Goal: Contribute content: Add original content to the website for others to see

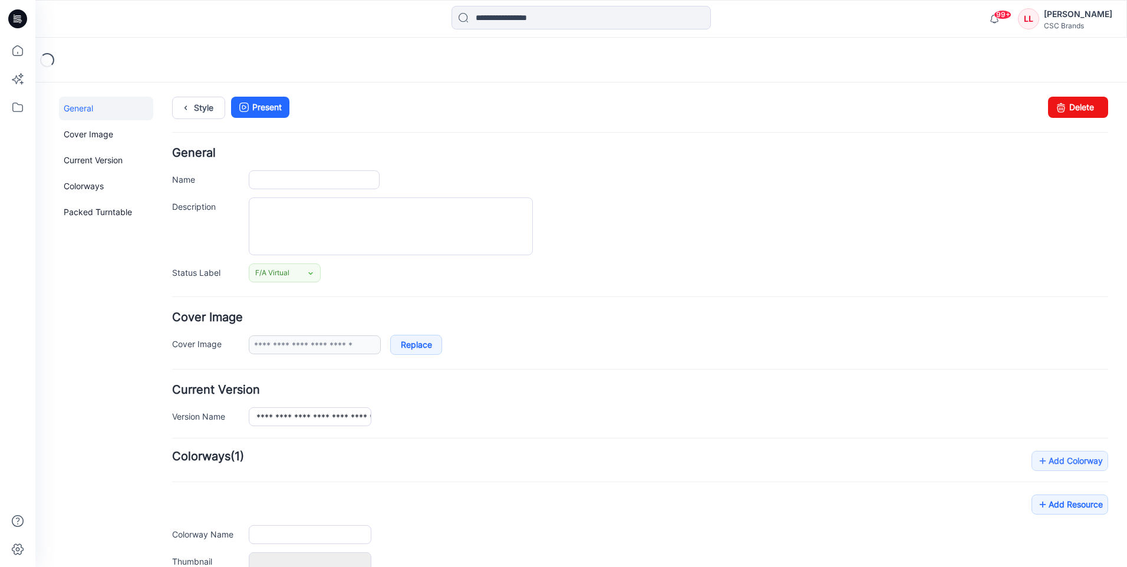
type input "**********"
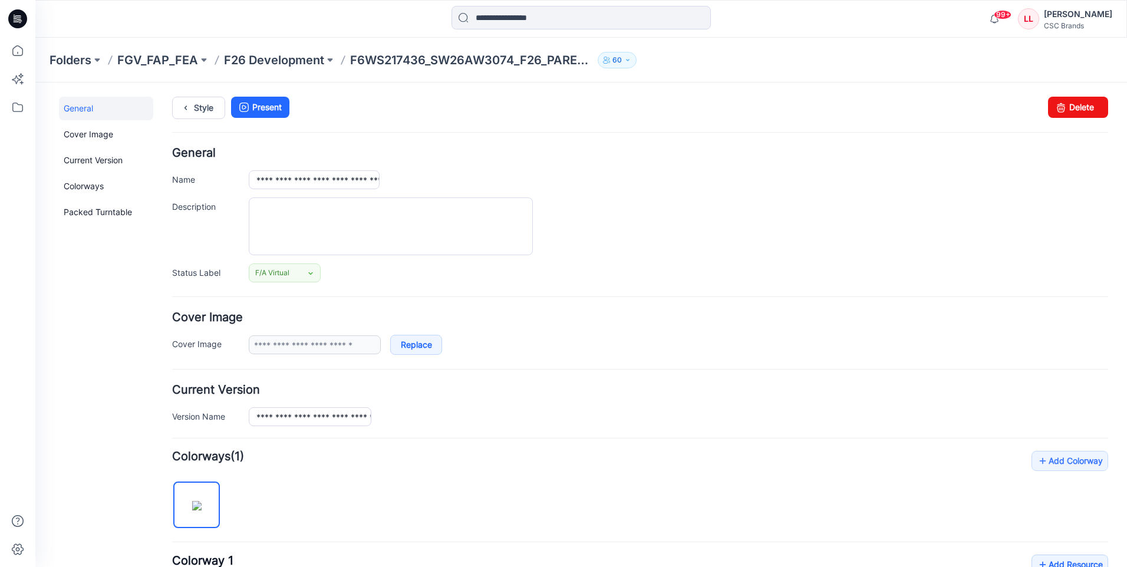
click at [18, 15] on icon at bounding box center [17, 18] width 19 height 19
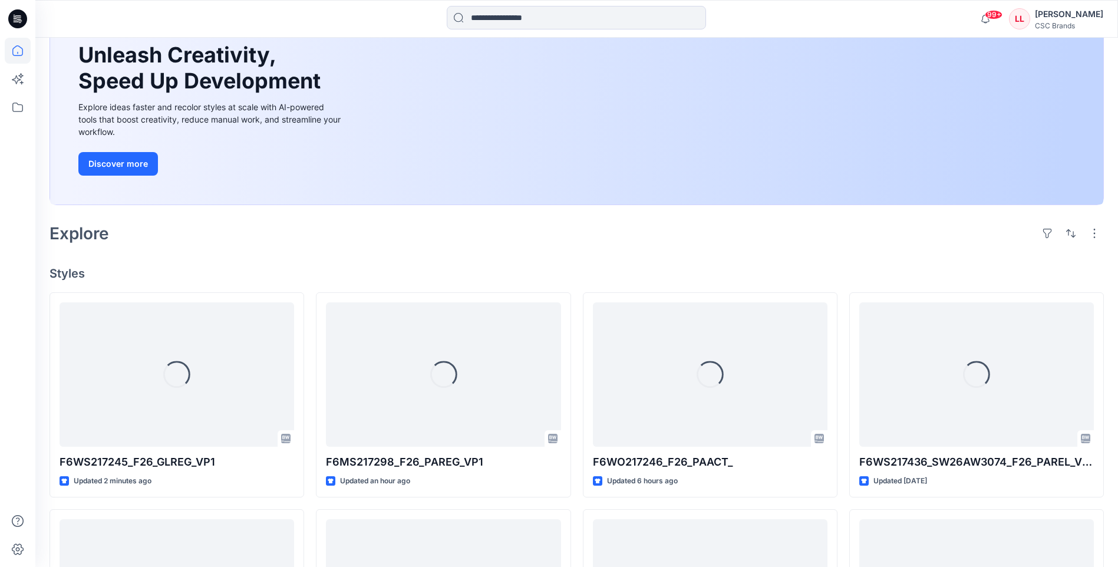
scroll to position [177, 0]
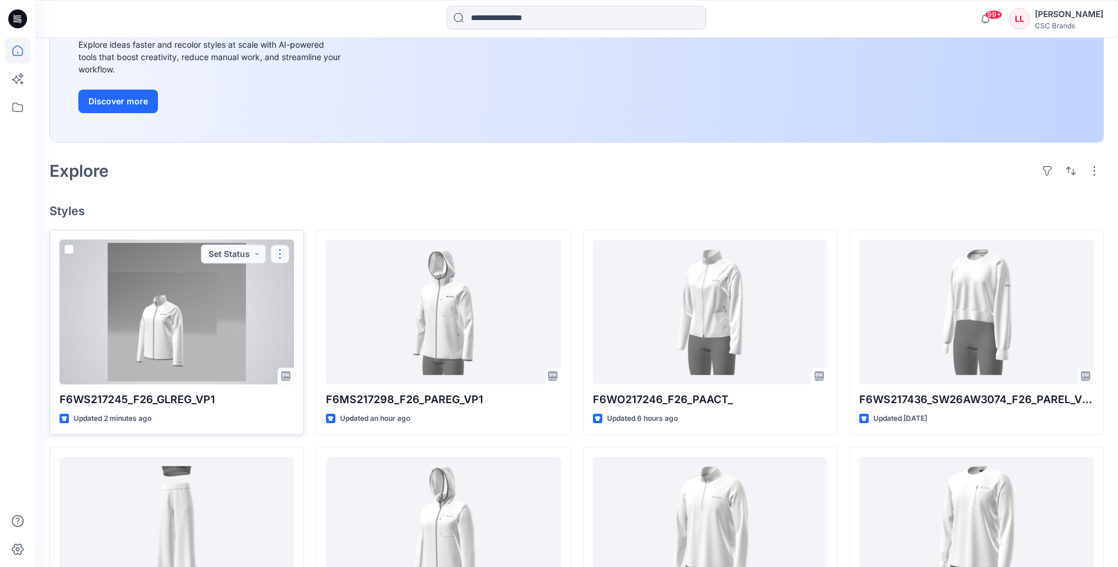
click at [281, 256] on button "button" at bounding box center [280, 254] width 19 height 19
click at [305, 285] on p "Edit" at bounding box center [301, 281] width 15 height 12
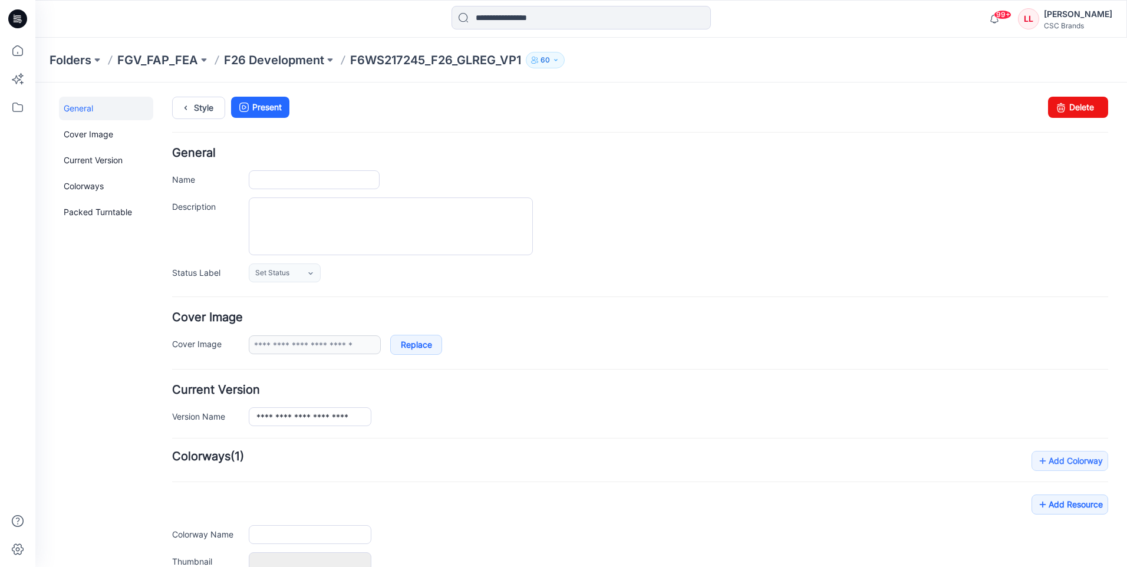
type input "**********"
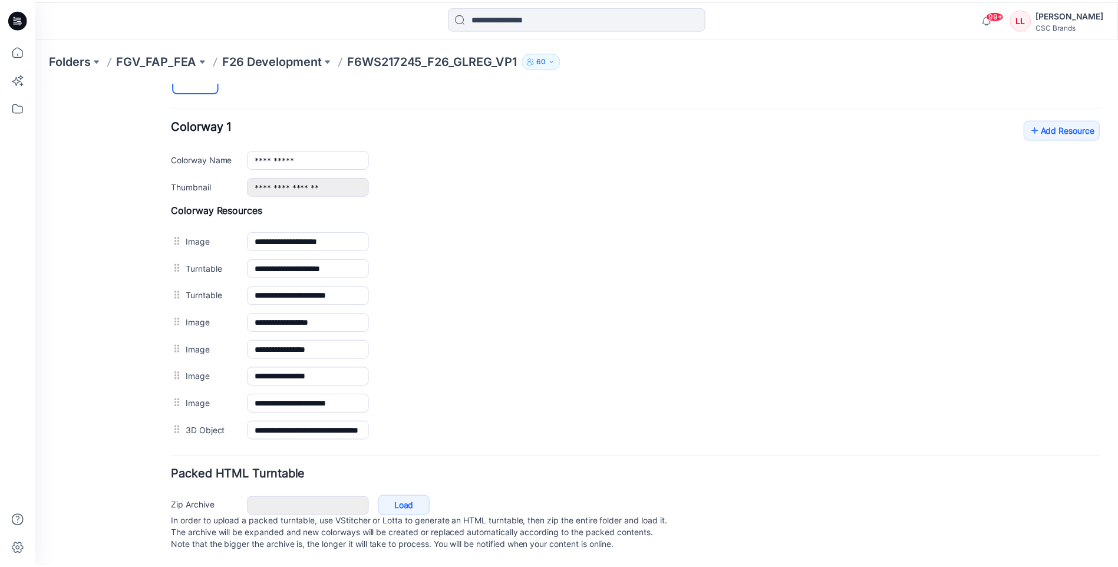
scroll to position [448, 0]
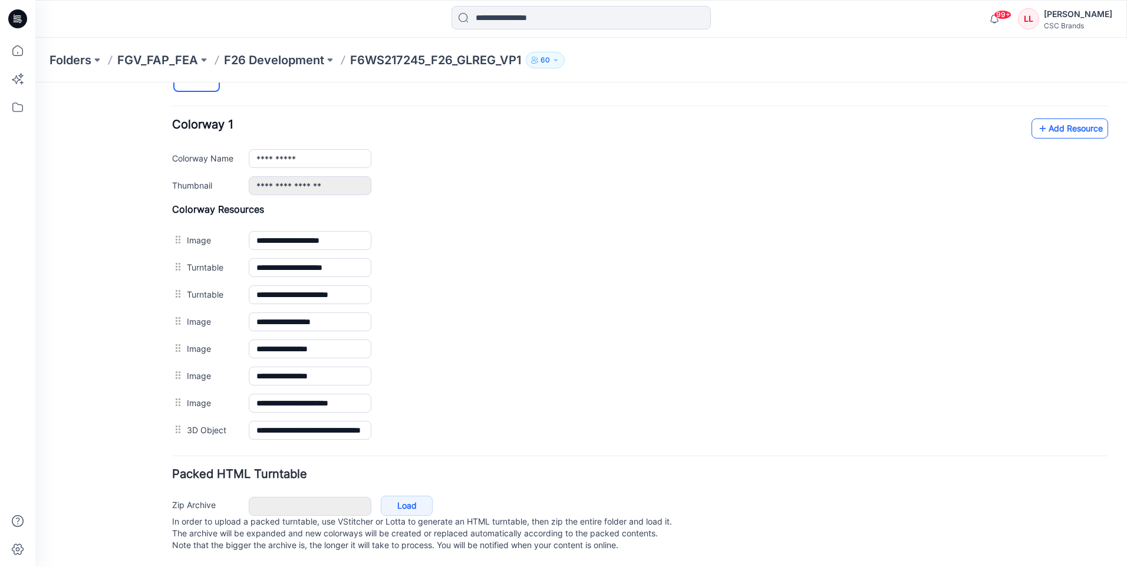
click at [1081, 119] on link "Add Resource" at bounding box center [1070, 129] width 77 height 20
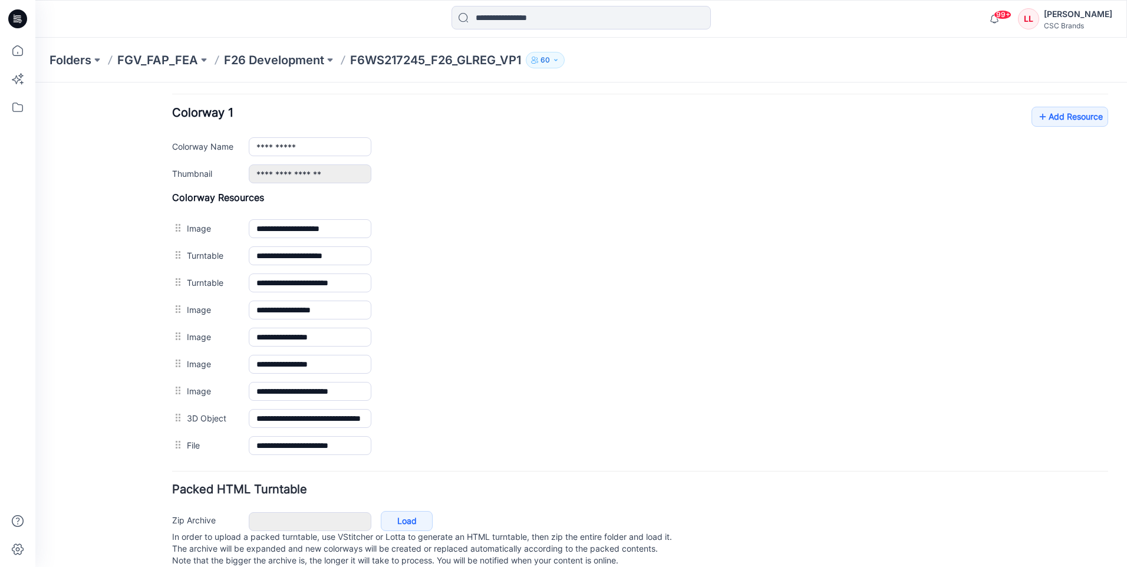
click at [13, 16] on icon at bounding box center [17, 18] width 19 height 19
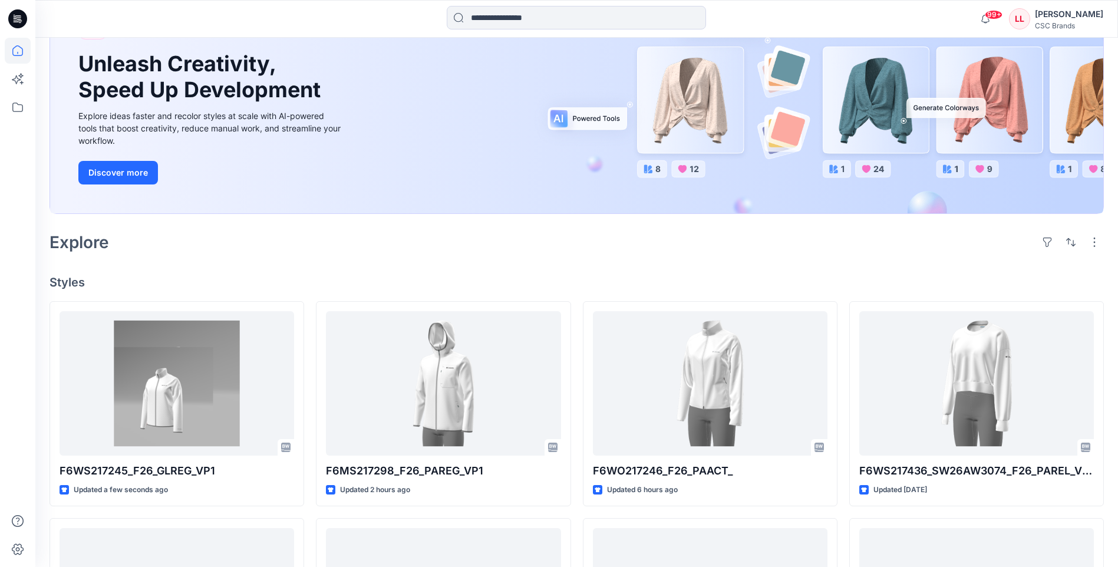
scroll to position [118, 0]
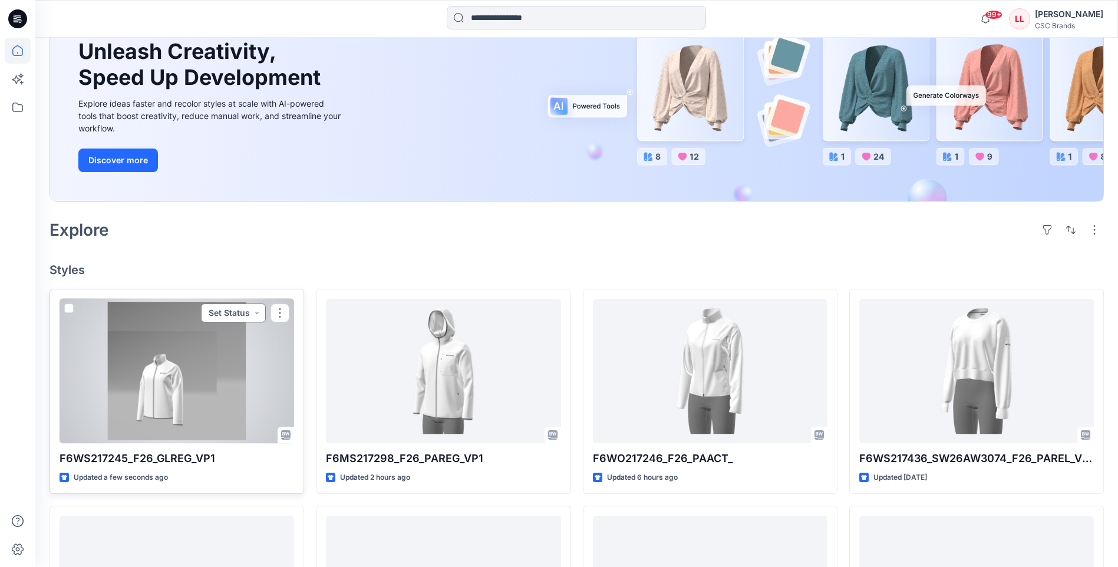
click at [255, 314] on button "Set Status" at bounding box center [233, 313] width 65 height 19
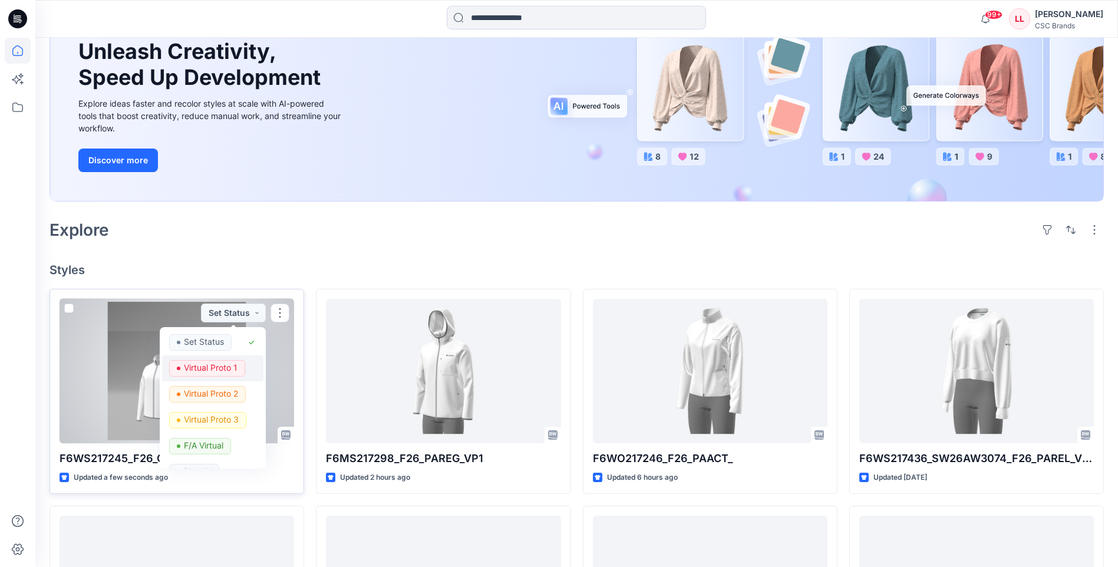
click at [230, 367] on p "Virtual Proto 1" at bounding box center [211, 367] width 54 height 15
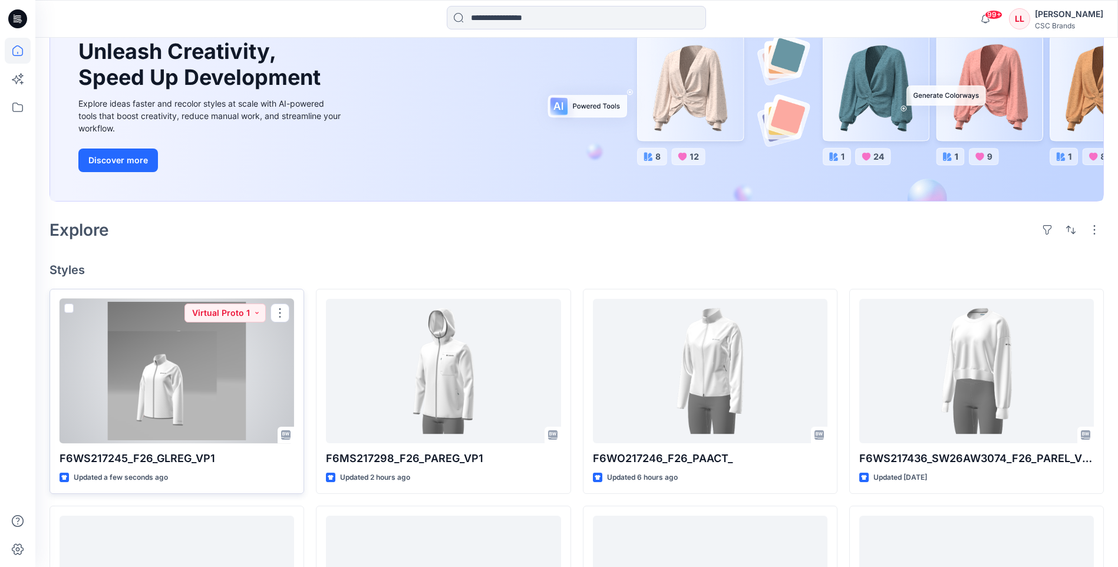
click at [222, 371] on div at bounding box center [177, 371] width 235 height 144
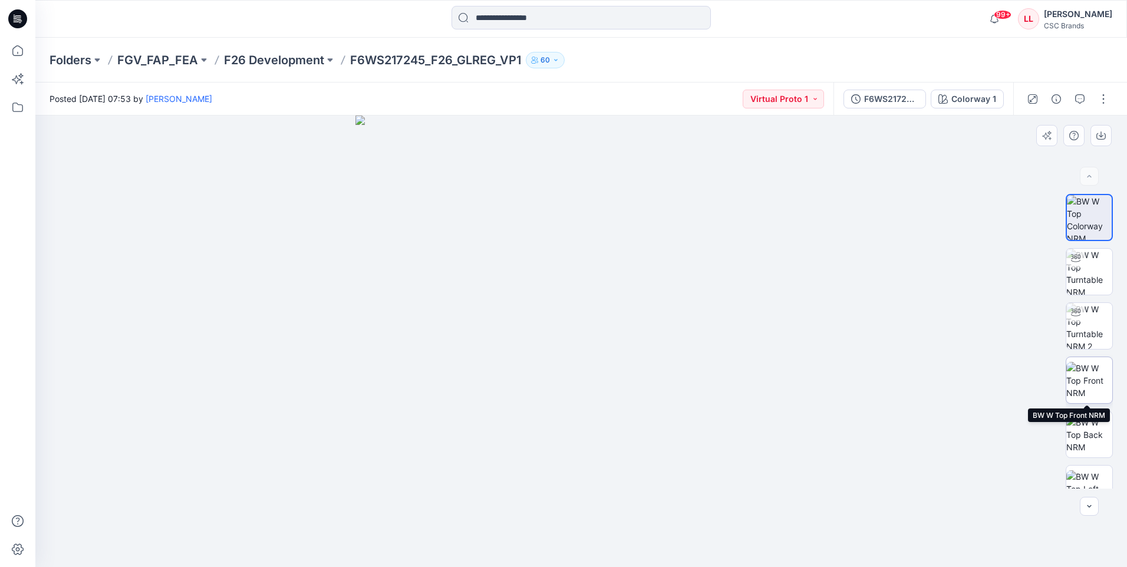
click at [1091, 384] on img at bounding box center [1090, 380] width 46 height 37
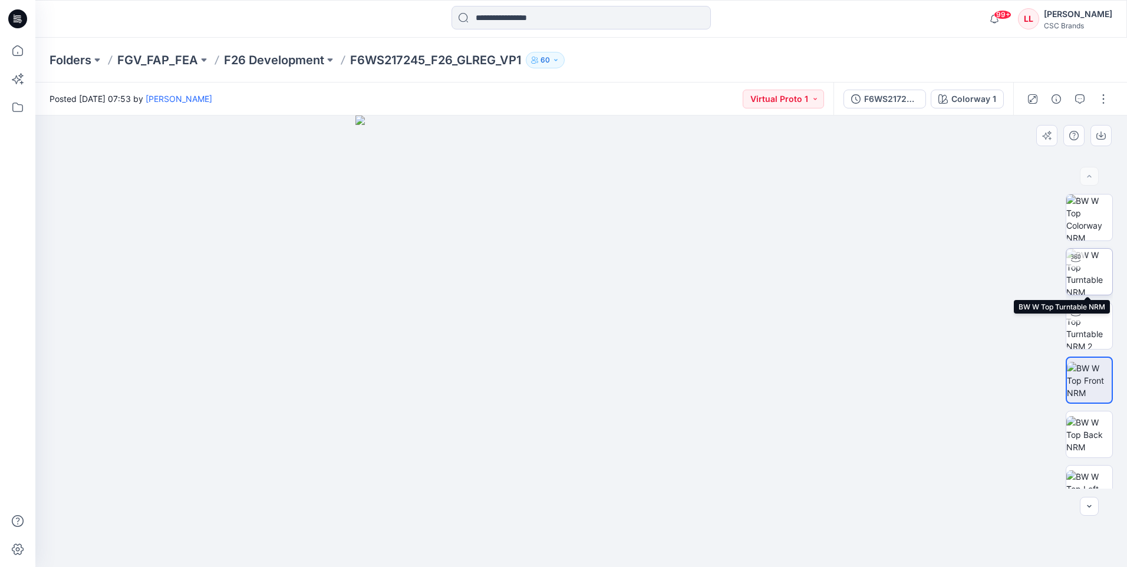
click at [1093, 271] on img at bounding box center [1090, 272] width 46 height 46
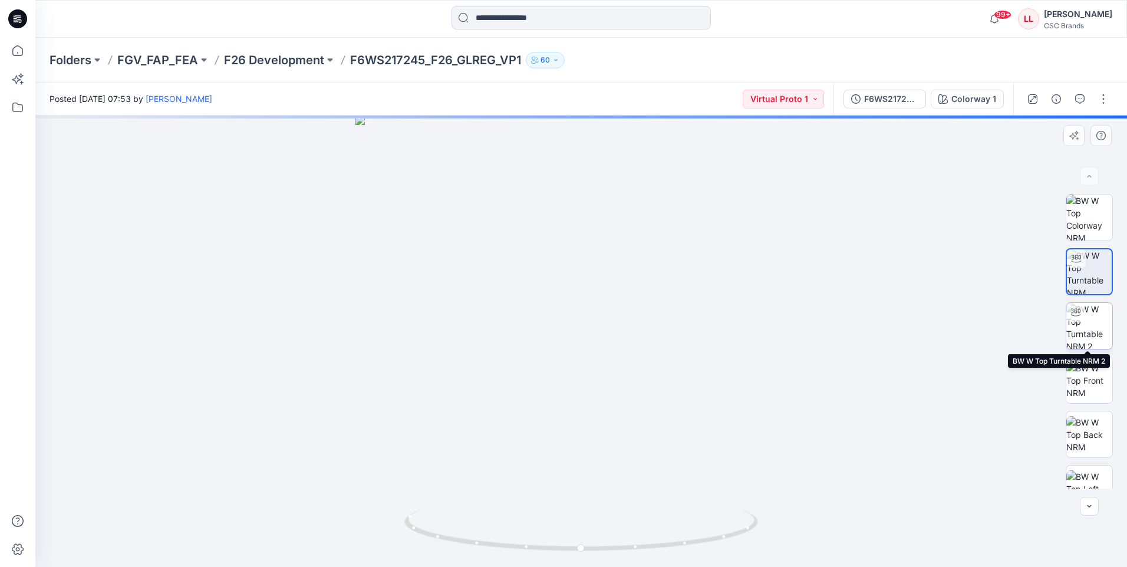
click at [1095, 325] on img at bounding box center [1090, 326] width 46 height 46
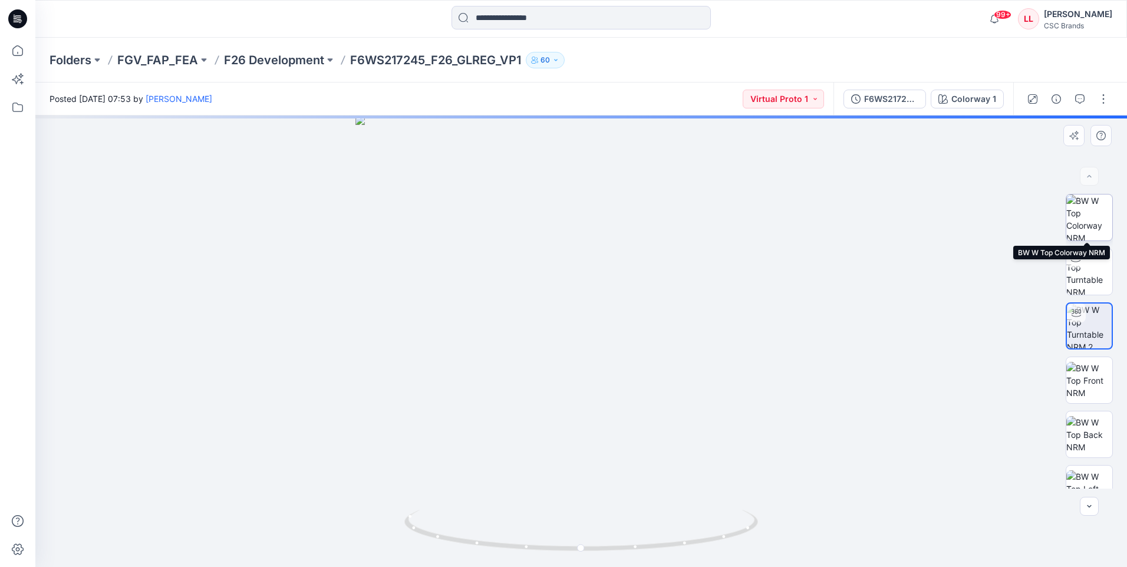
click at [1090, 227] on img at bounding box center [1090, 218] width 46 height 46
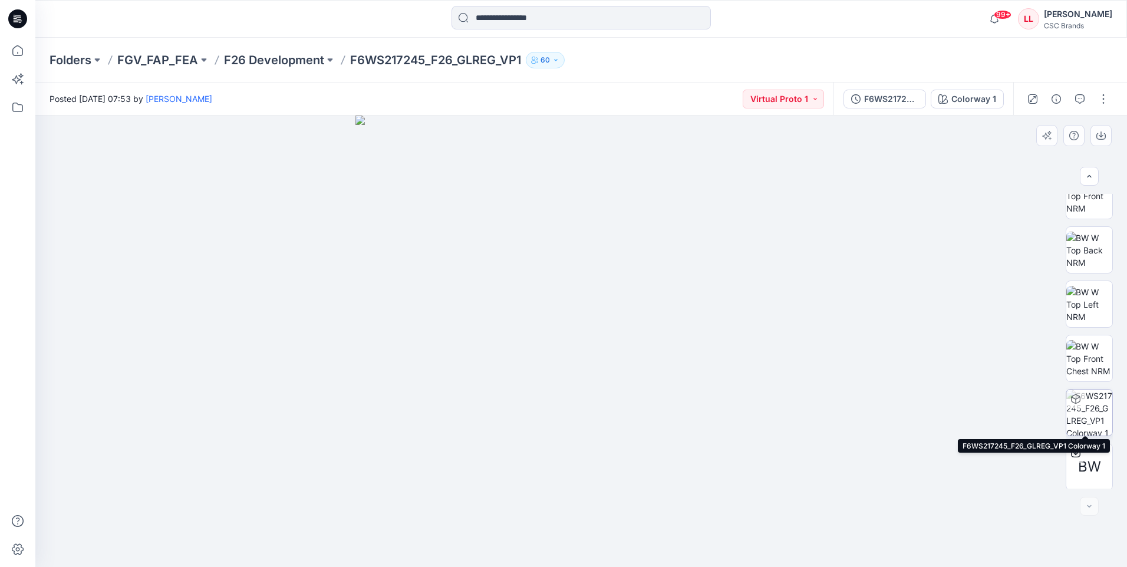
scroll to position [186, 0]
click at [1097, 354] on img at bounding box center [1090, 356] width 46 height 37
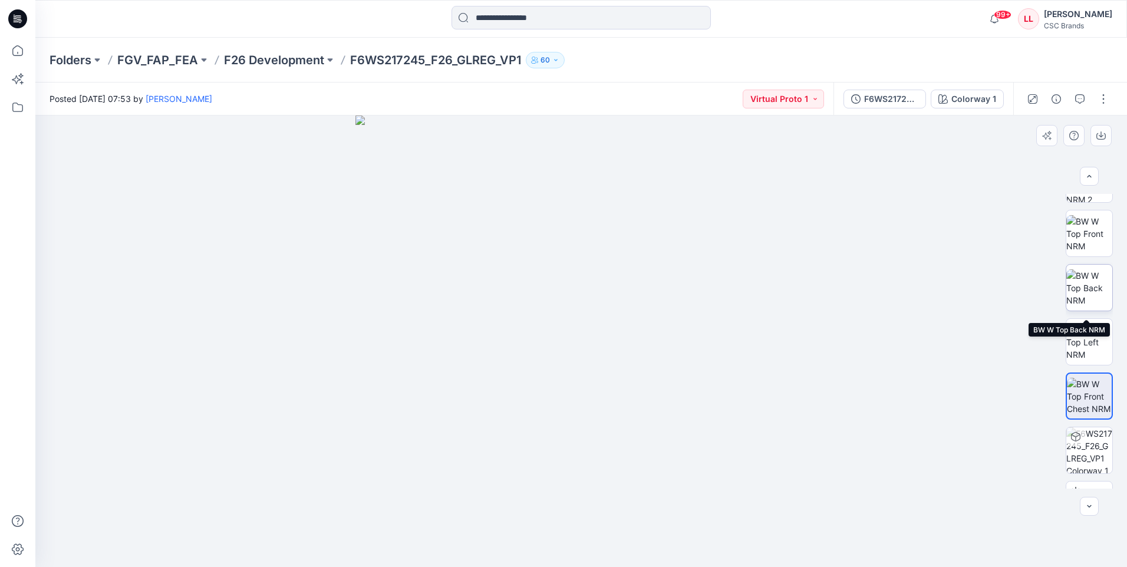
scroll to position [127, 0]
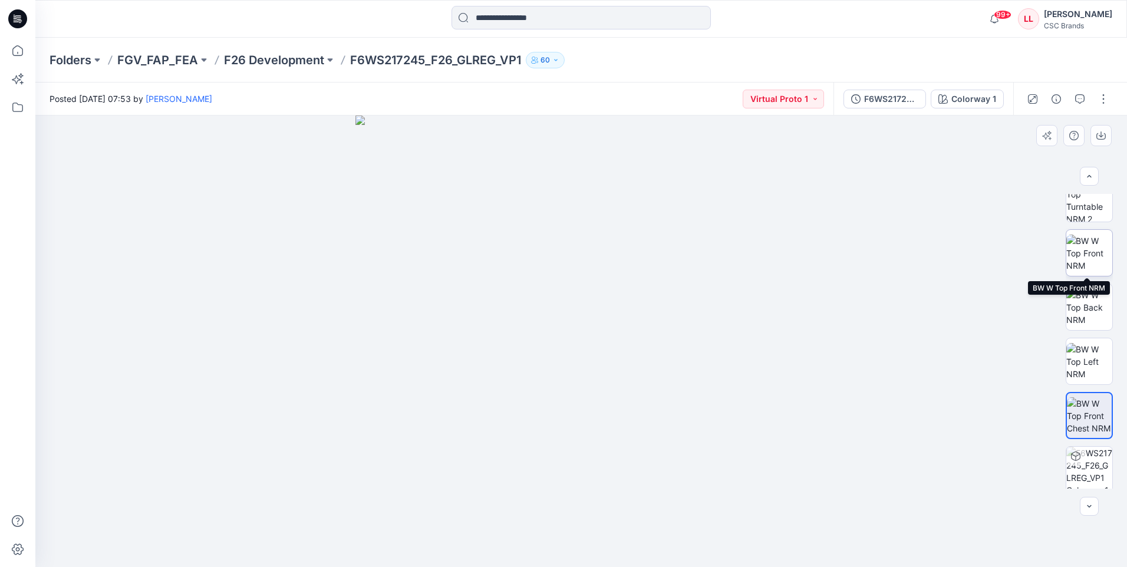
click at [1083, 255] on img at bounding box center [1090, 253] width 46 height 37
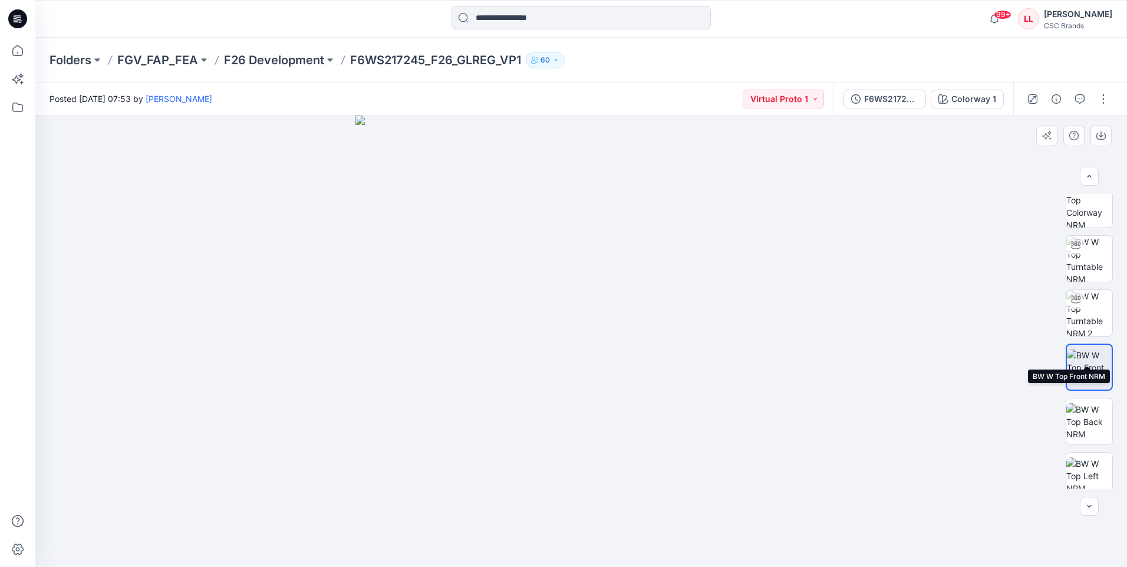
scroll to position [9, 0]
click at [1091, 213] on img at bounding box center [1090, 208] width 46 height 46
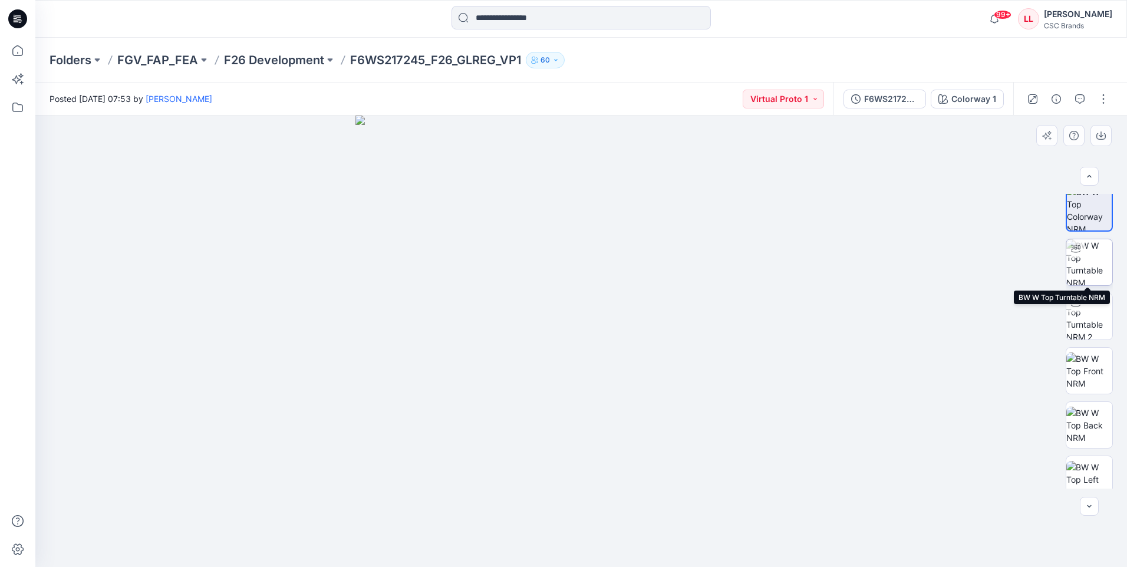
click at [1085, 267] on img at bounding box center [1090, 262] width 46 height 46
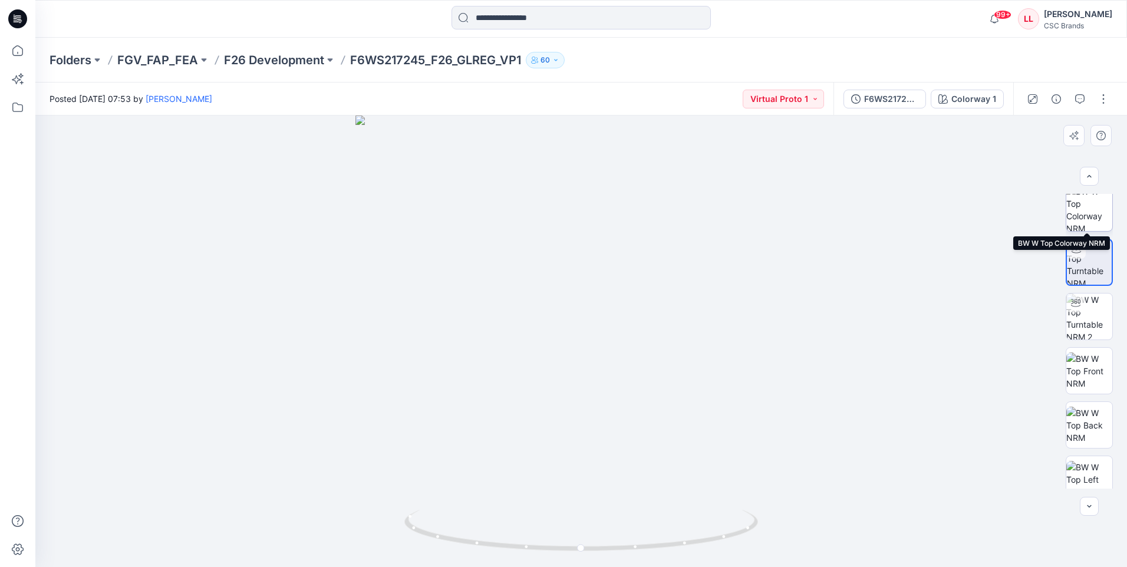
click at [1087, 216] on img at bounding box center [1090, 208] width 46 height 46
